Goal: Information Seeking & Learning: Learn about a topic

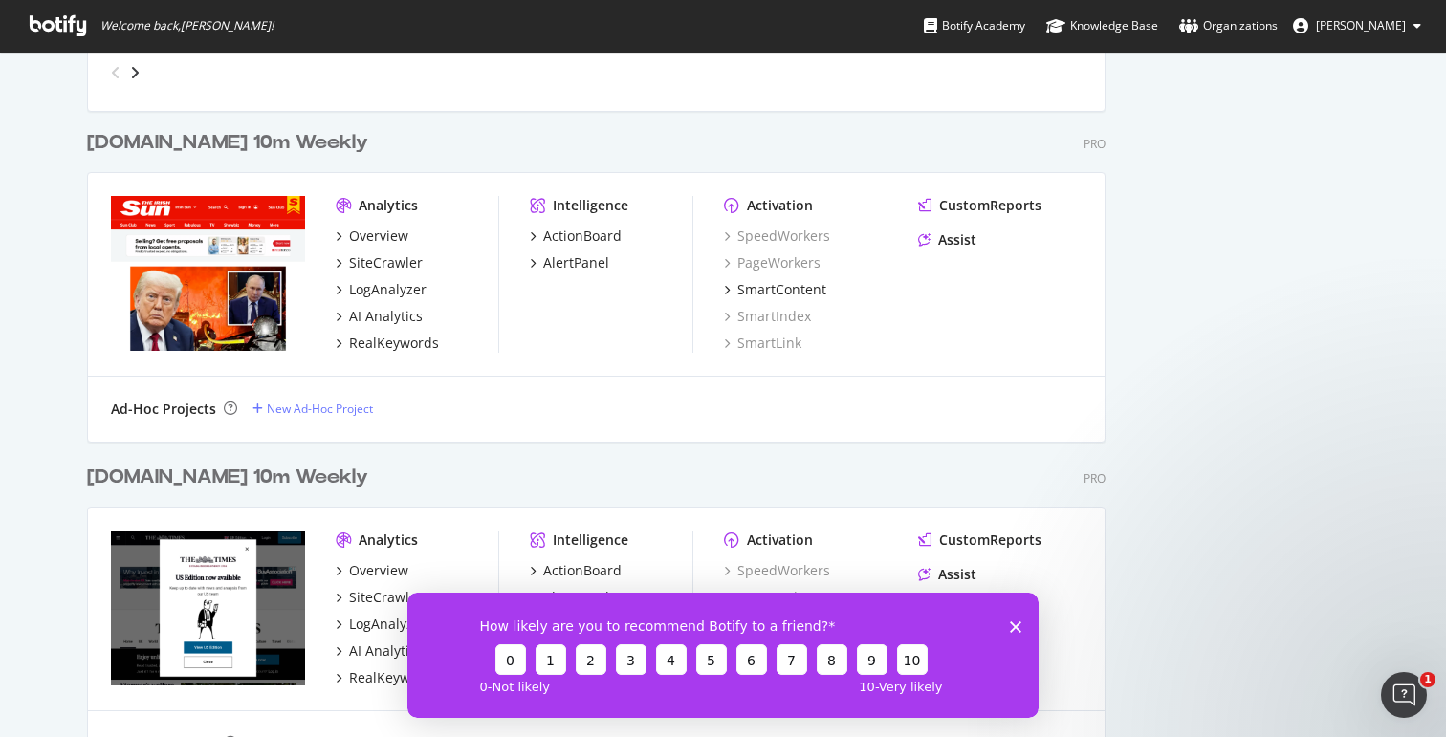
scroll to position [1381, 0]
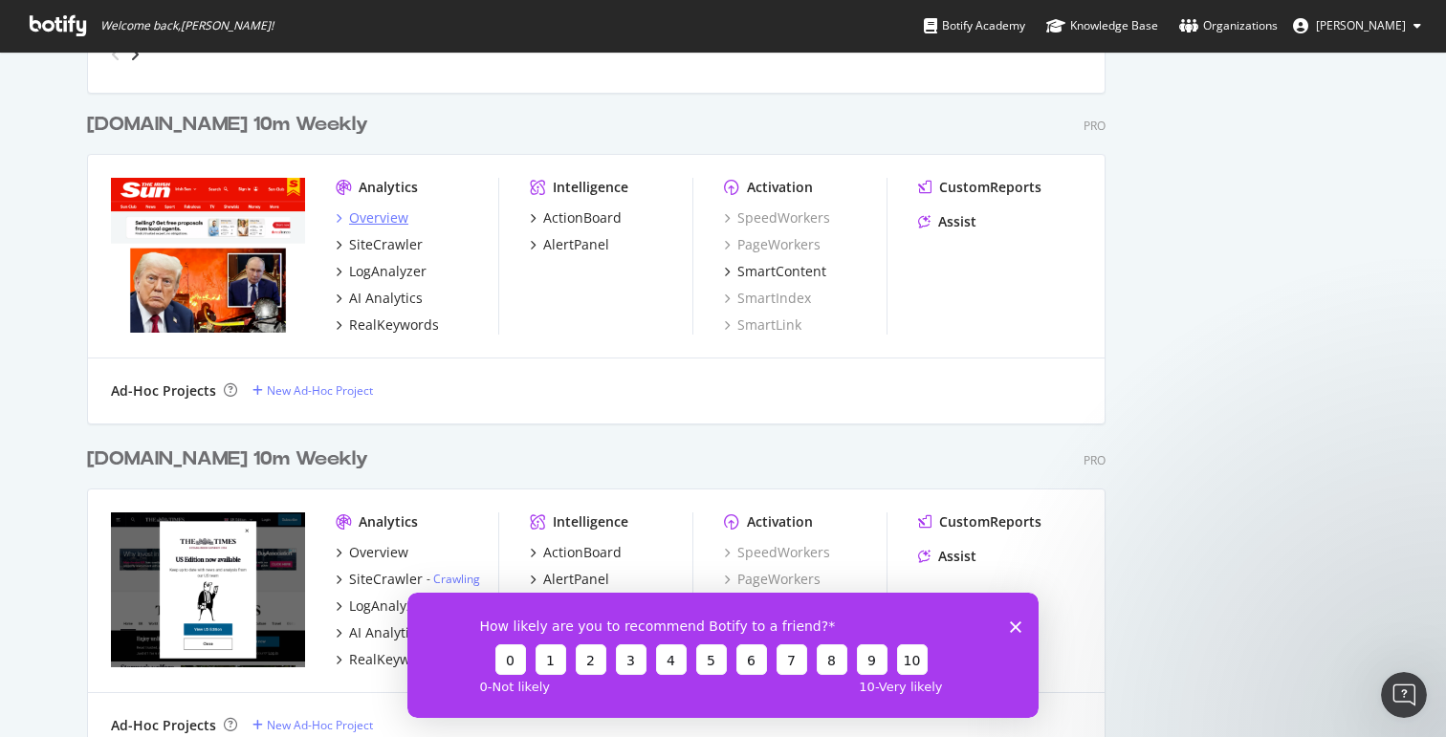
click at [382, 221] on div "Overview" at bounding box center [378, 217] width 59 height 19
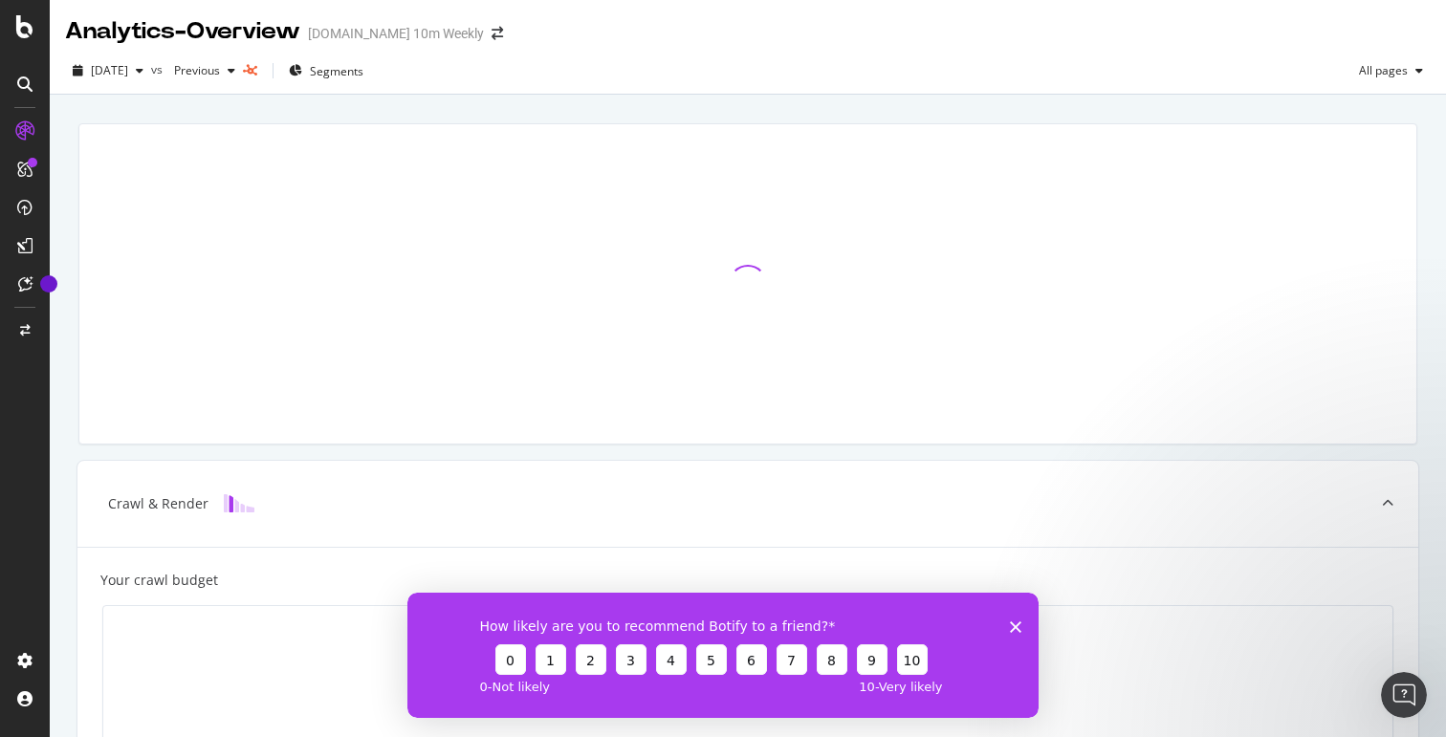
click at [1012, 631] on icon "Close survey" at bounding box center [1015, 626] width 11 height 11
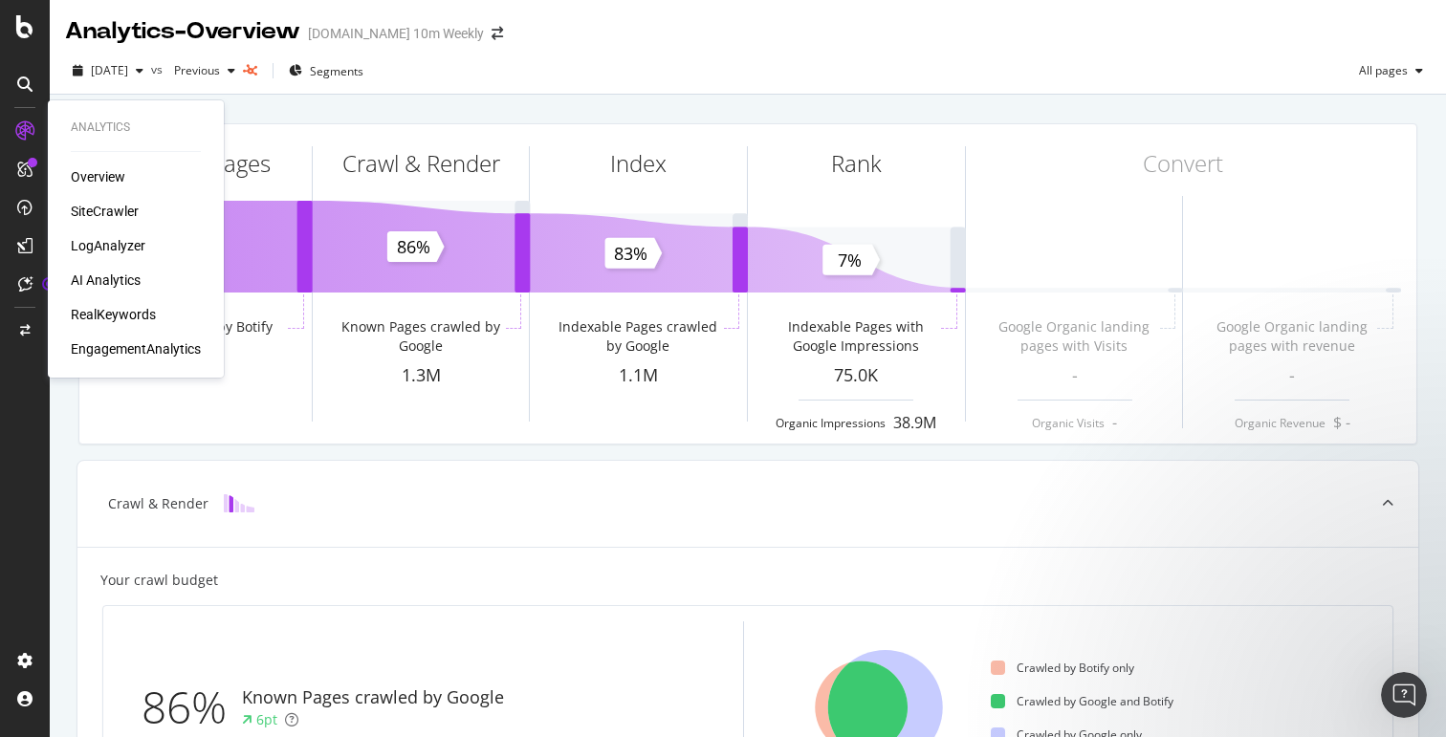
click at [135, 345] on div "EngagementAnalytics" at bounding box center [136, 348] width 130 height 19
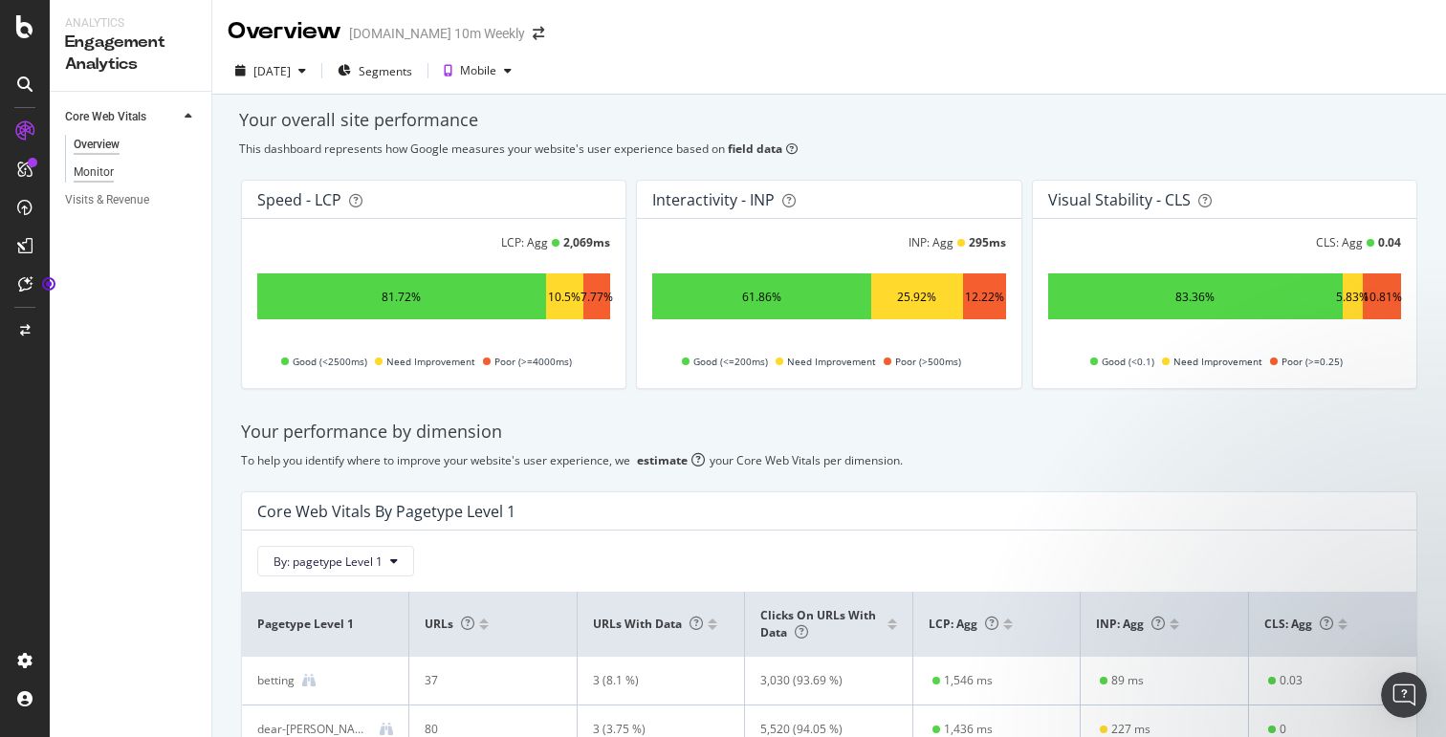
click at [100, 175] on div "Monitor" at bounding box center [94, 173] width 40 height 20
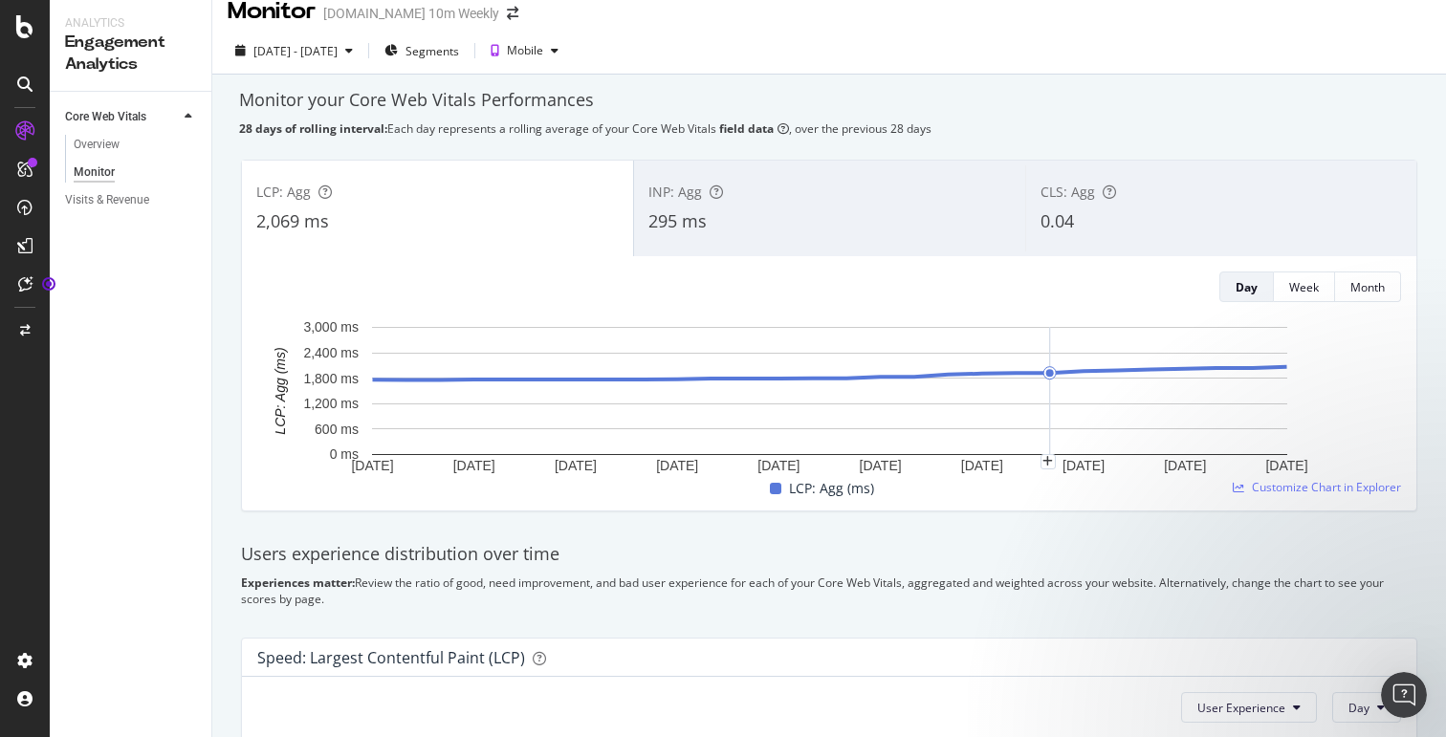
scroll to position [11, 0]
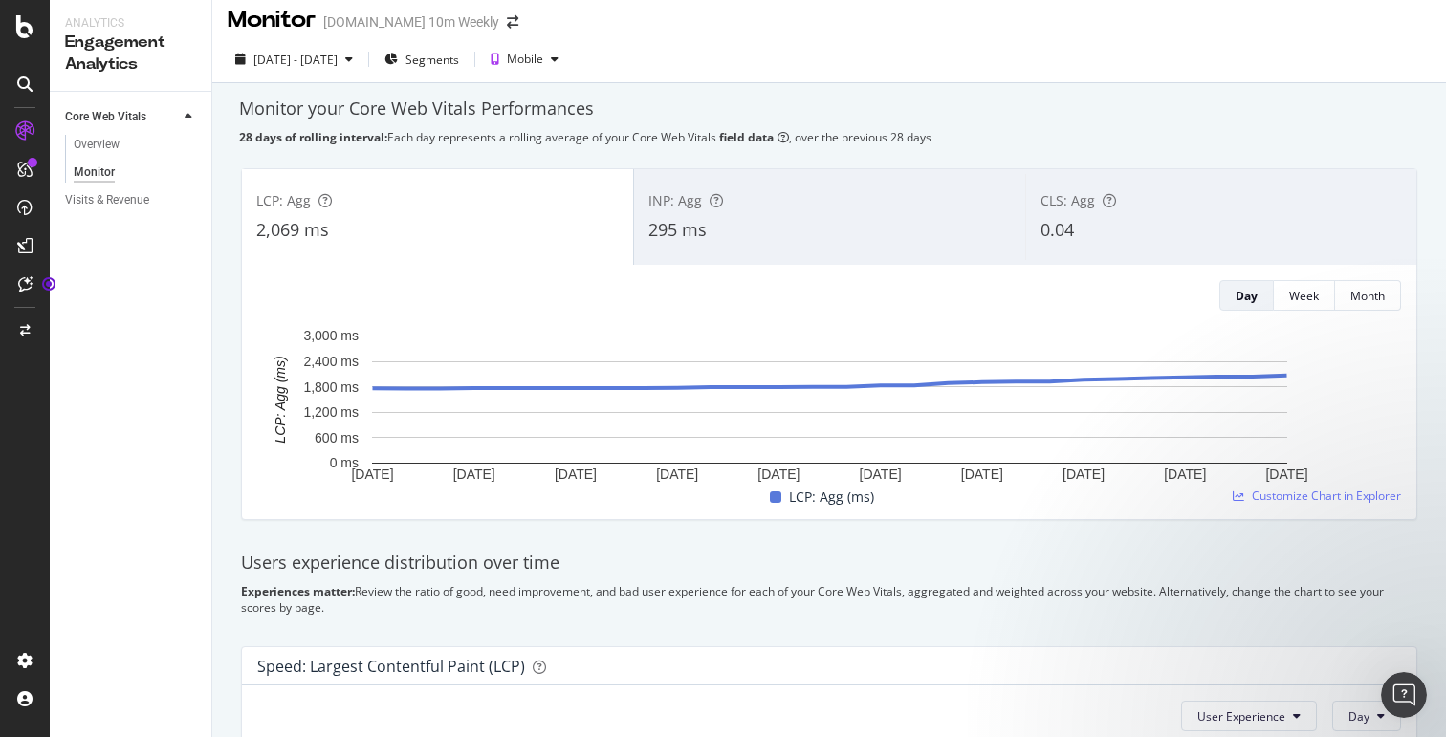
click at [835, 232] on div "295 ms" at bounding box center [829, 230] width 362 height 25
